Goal: Task Accomplishment & Management: Manage account settings

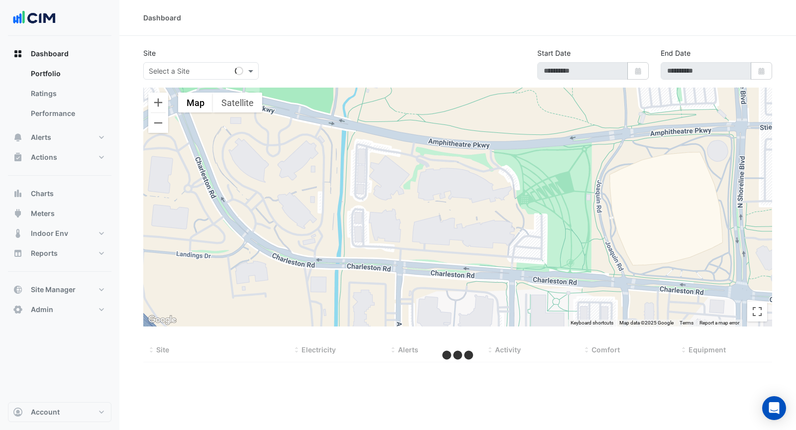
type input "**********"
select select "***"
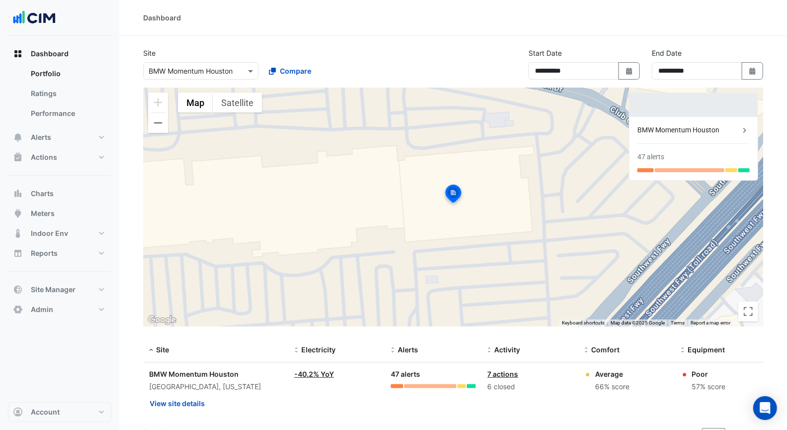
click at [699, 97] on div at bounding box center [694, 105] width 128 height 24
click at [69, 139] on button "Alerts" at bounding box center [59, 137] width 103 height 20
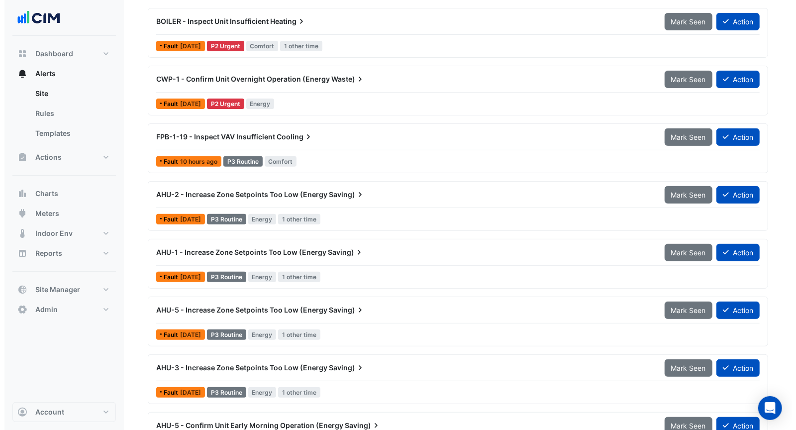
scroll to position [238, 0]
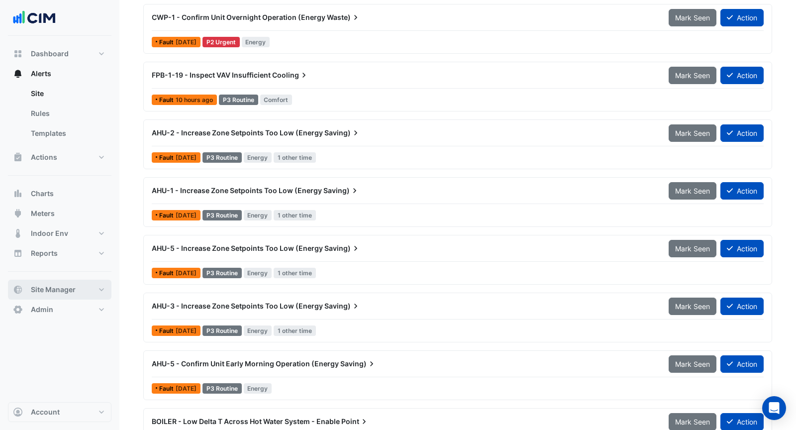
click at [75, 285] on button "Site Manager" at bounding box center [59, 290] width 103 height 20
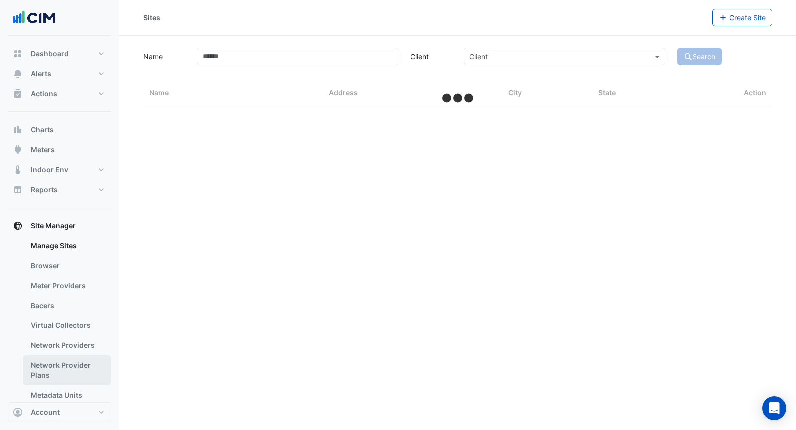
select select "***"
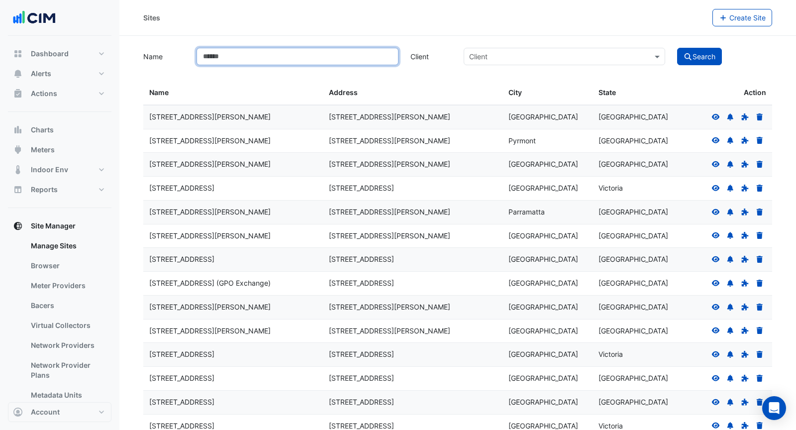
click at [254, 62] on input "Name" at bounding box center [296, 56] width 201 height 17
type input "**********"
click at [677, 48] on button "Search" at bounding box center [699, 56] width 45 height 17
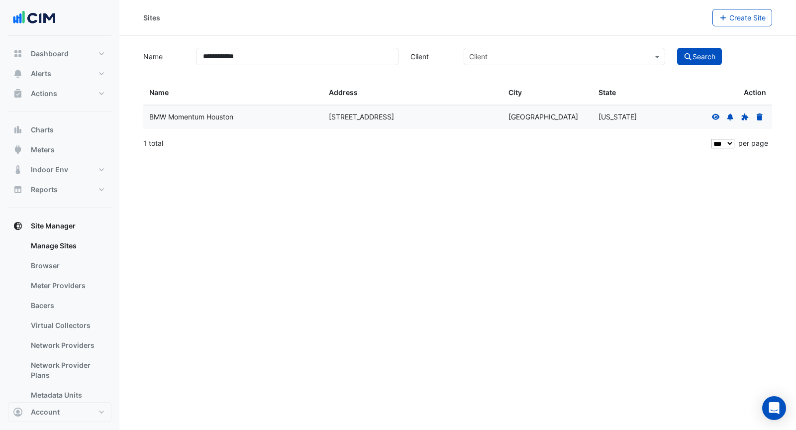
click at [716, 118] on icon at bounding box center [716, 116] width 8 height 6
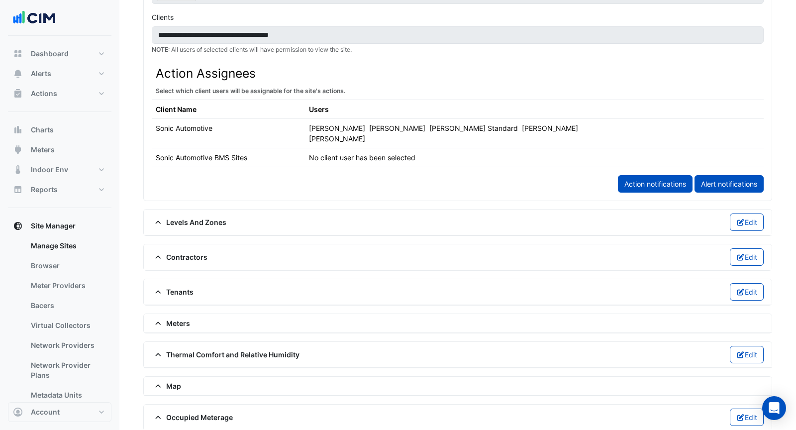
scroll to position [559, 0]
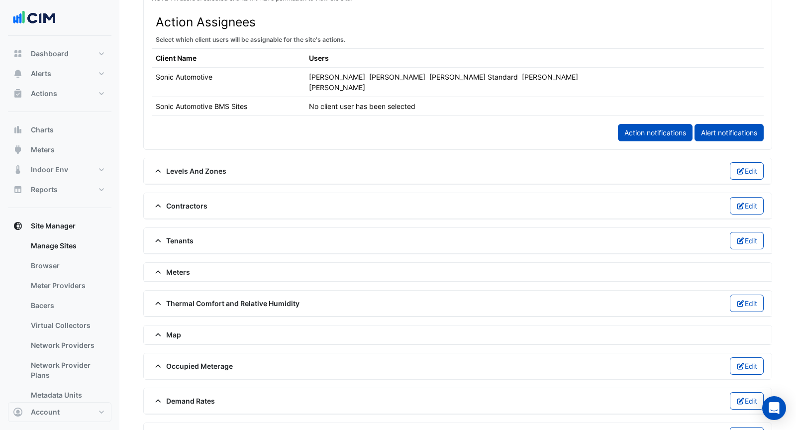
click at [330, 329] on div "Map" at bounding box center [458, 334] width 612 height 10
click at [166, 329] on span "Map" at bounding box center [166, 334] width 29 height 10
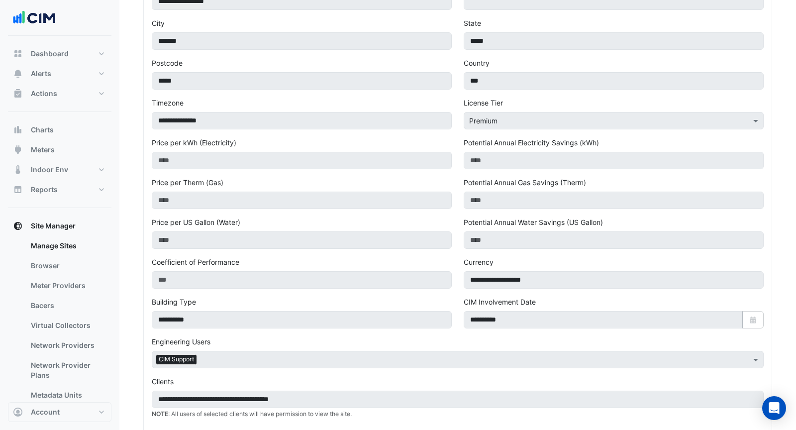
scroll to position [0, 0]
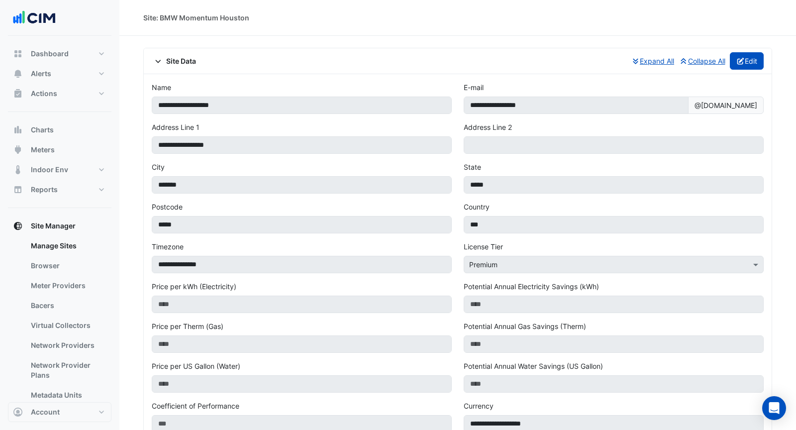
click at [756, 65] on button "Edit" at bounding box center [747, 60] width 34 height 17
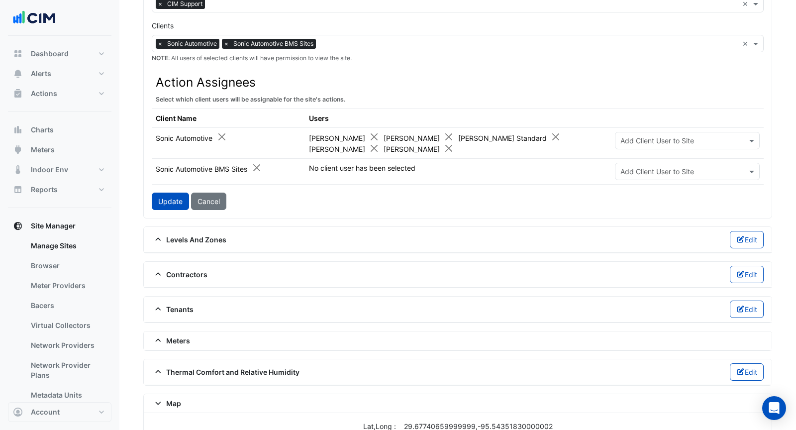
scroll to position [515, 0]
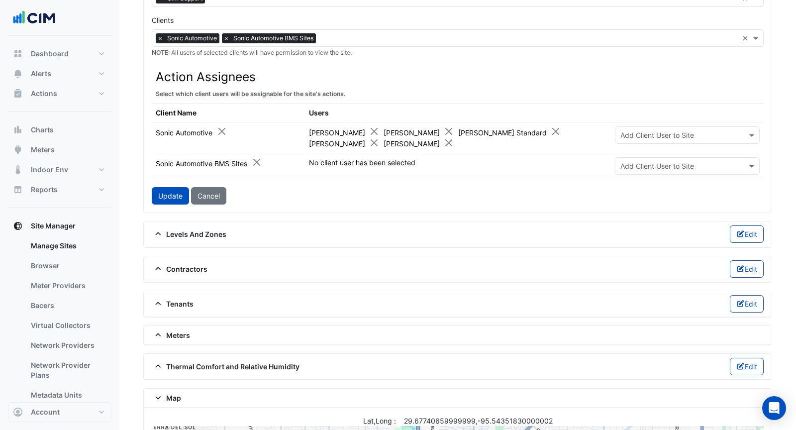
click at [386, 226] on div "Levels And Zones Edit" at bounding box center [458, 233] width 612 height 17
click at [204, 229] on span "Levels And Zones" at bounding box center [189, 234] width 75 height 10
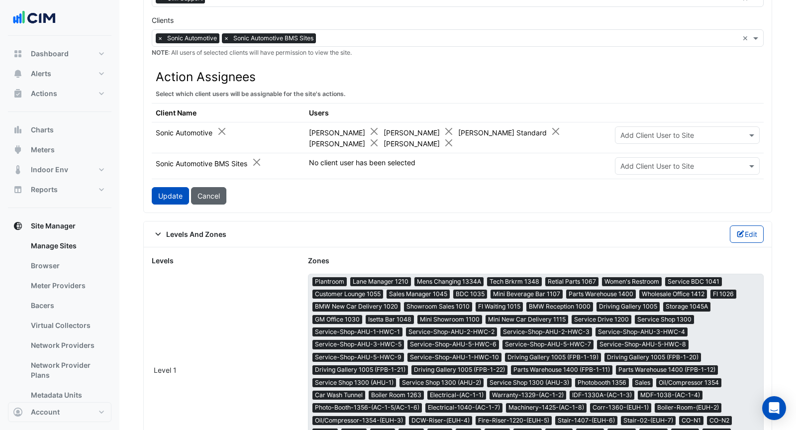
click at [207, 193] on button "Cancel" at bounding box center [208, 195] width 35 height 17
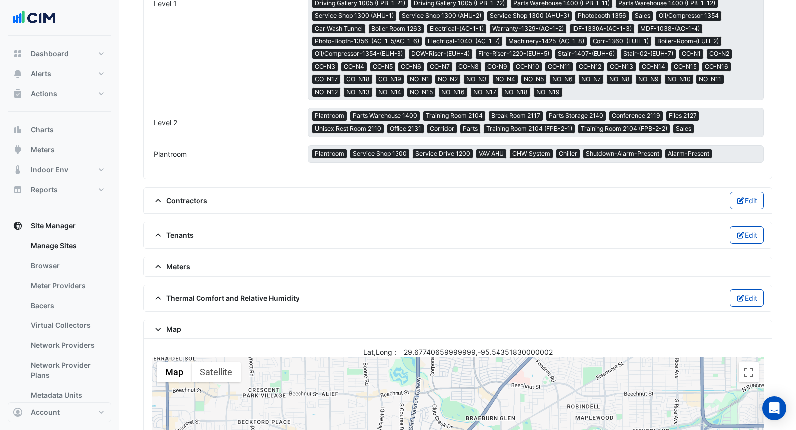
scroll to position [846, 0]
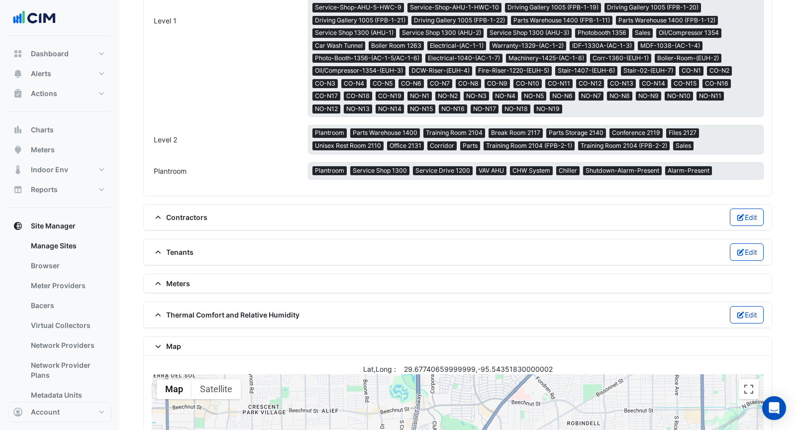
click at [207, 208] on div "Contractors Edit" at bounding box center [458, 216] width 612 height 17
click at [193, 212] on span "Contractors" at bounding box center [180, 217] width 56 height 10
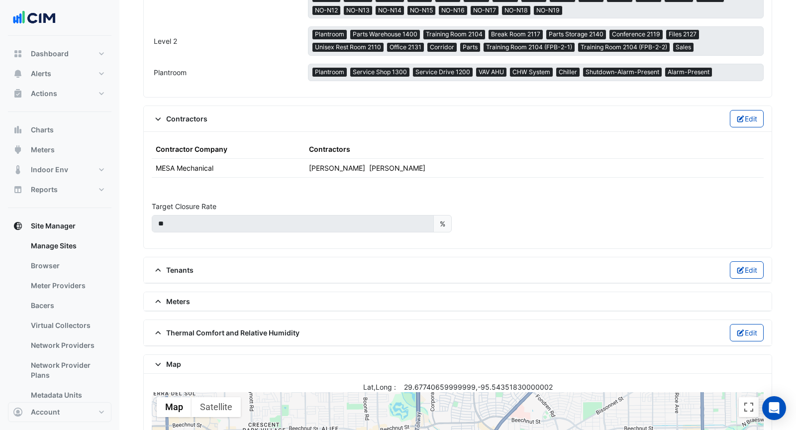
scroll to position [965, 0]
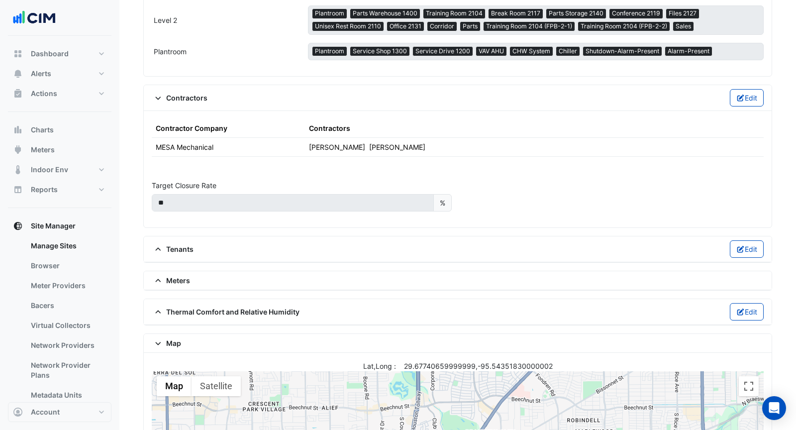
click at [184, 244] on span "Tenants" at bounding box center [173, 249] width 42 height 10
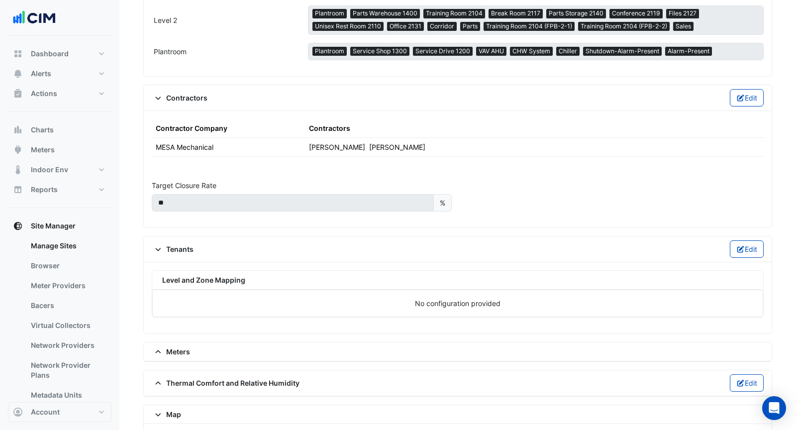
click at [261, 346] on div "Meters" at bounding box center [458, 351] width 612 height 10
click at [179, 346] on span "Meters" at bounding box center [171, 351] width 38 height 10
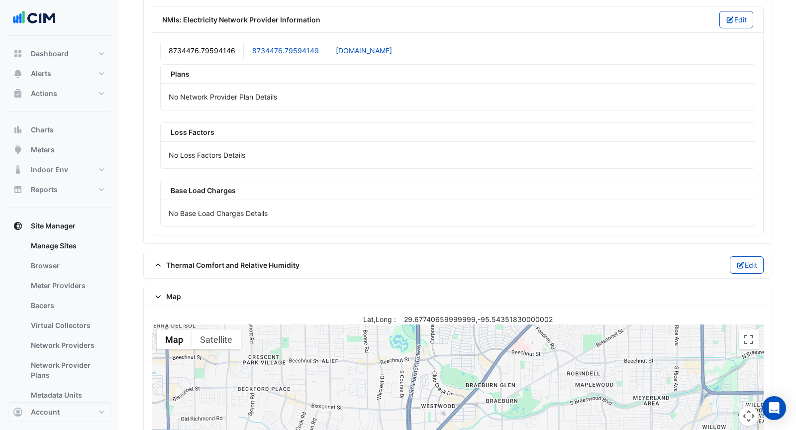
scroll to position [1584, 0]
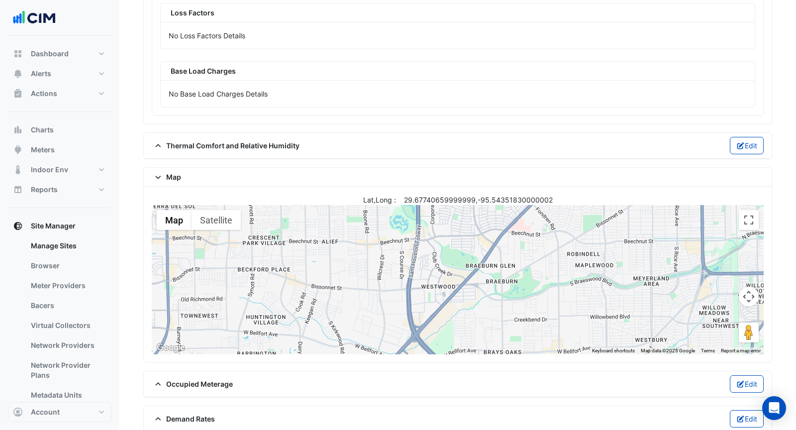
click at [197, 140] on span "Thermal Comfort and Relative Humidity" at bounding box center [226, 145] width 148 height 10
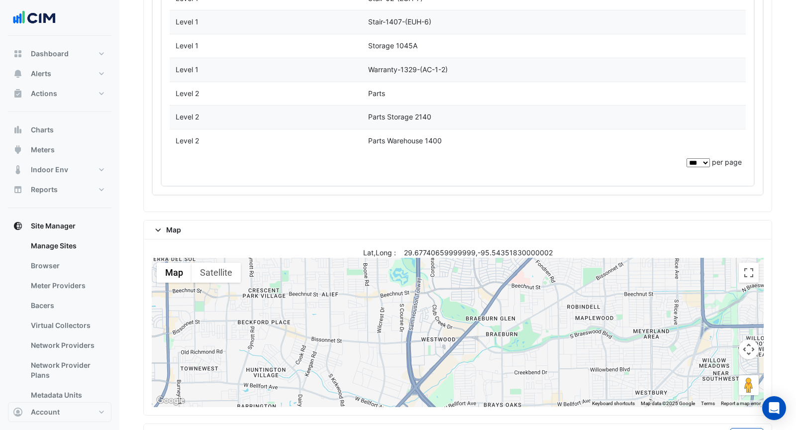
scroll to position [3683, 0]
